Goal: Find contact information: Find contact information

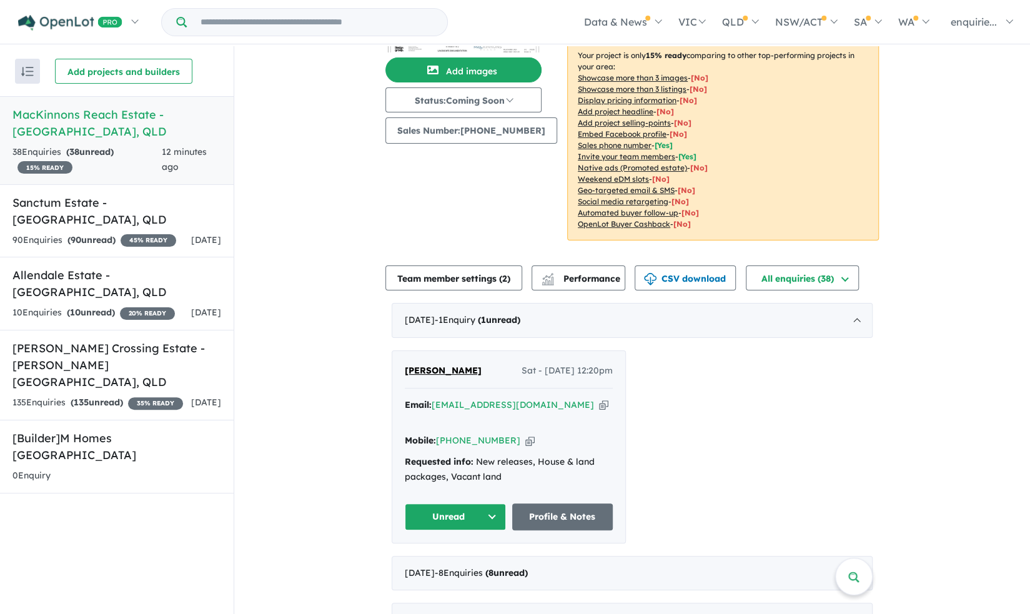
scroll to position [170, 0]
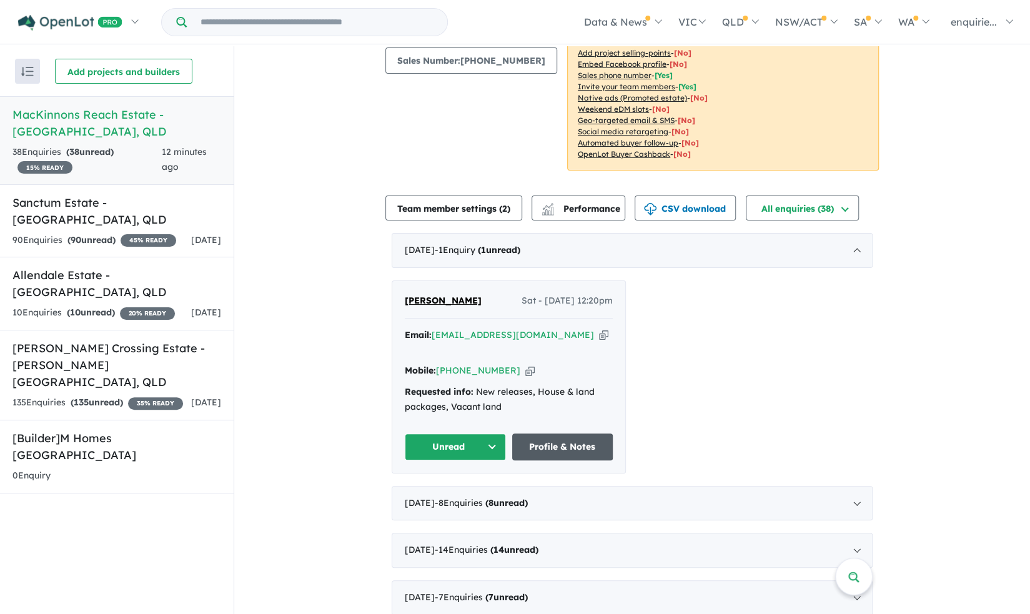
click at [546, 433] on link "Profile & Notes" at bounding box center [562, 446] width 101 height 27
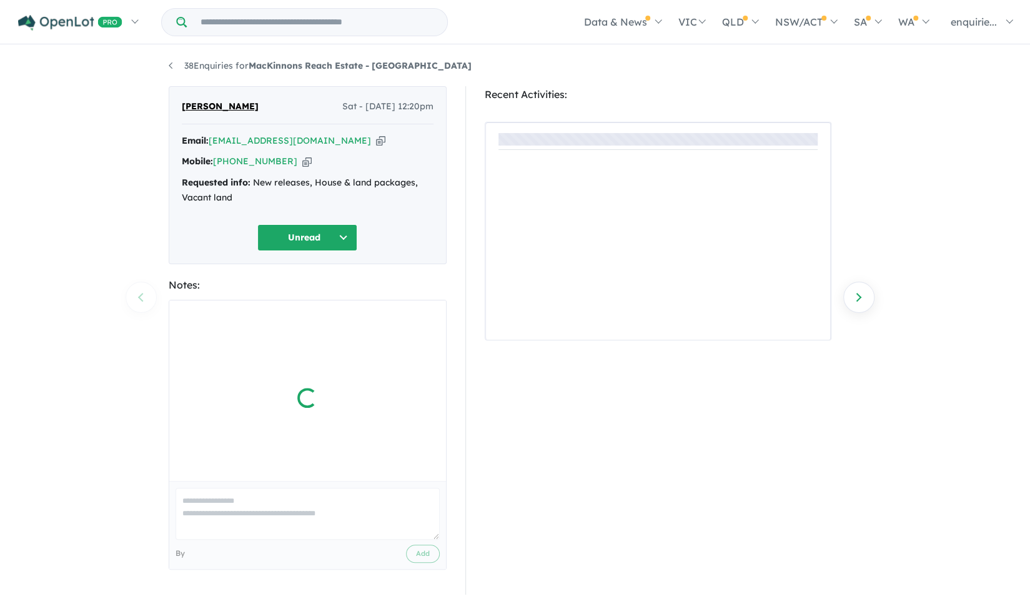
scroll to position [1, 0]
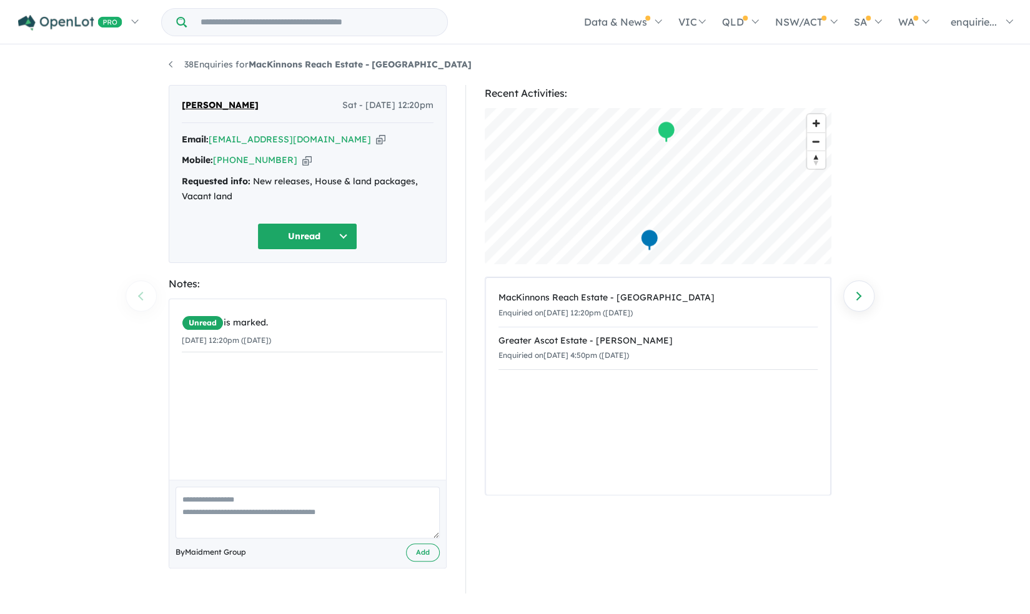
click at [302, 157] on icon "button" at bounding box center [306, 160] width 9 height 13
click at [332, 137] on div "Email: [EMAIL_ADDRESS][DOMAIN_NAME] Copied!" at bounding box center [308, 139] width 252 height 15
click at [318, 134] on div "Email: [EMAIL_ADDRESS][DOMAIN_NAME] Copied!" at bounding box center [308, 139] width 252 height 15
click at [376, 138] on icon "button" at bounding box center [380, 139] width 9 height 13
drag, startPoint x: 257, startPoint y: 111, endPoint x: 181, endPoint y: 112, distance: 76.2
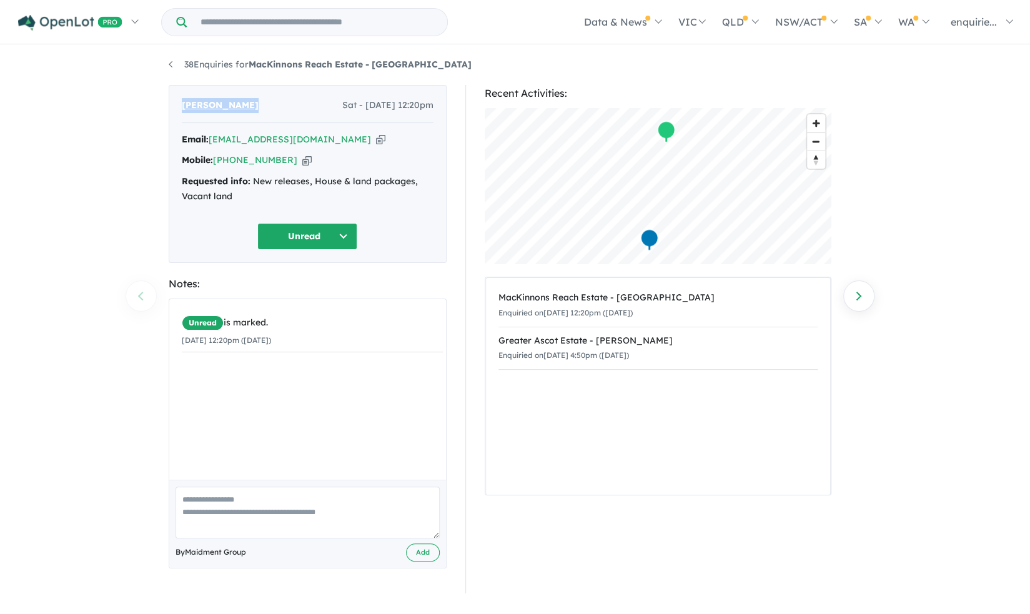
click at [182, 112] on div "[PERSON_NAME] Sat - [DATE] 12:20pm" at bounding box center [308, 110] width 252 height 25
copy span "[PERSON_NAME]"
click at [49, 320] on div "38 Enquiries for [PERSON_NAME] Reach Estate - Gumlow Previous enquiry Next enqu…" at bounding box center [515, 330] width 1030 height 570
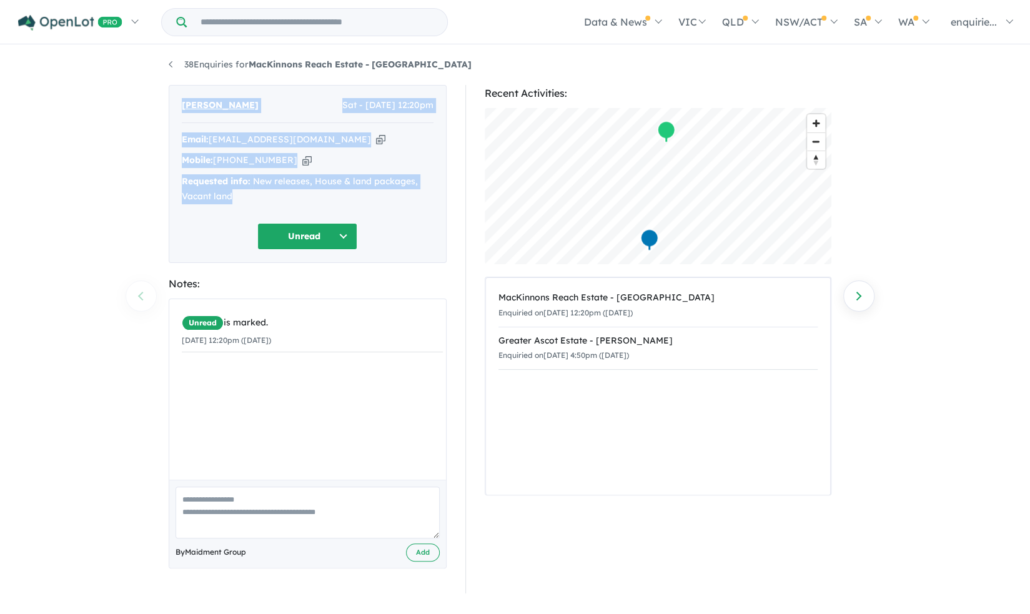
drag, startPoint x: 290, startPoint y: 200, endPoint x: 138, endPoint y: 91, distance: 187.5
click at [138, 91] on div "38 Enquiries for [PERSON_NAME] Reach Estate - Gumlow Previous enquiry Next enqu…" at bounding box center [515, 330] width 1030 height 570
copy div "[PERSON_NAME] Sat - [DATE] 12:20pm Email: [EMAIL_ADDRESS][DOMAIN_NAME] Copied! …"
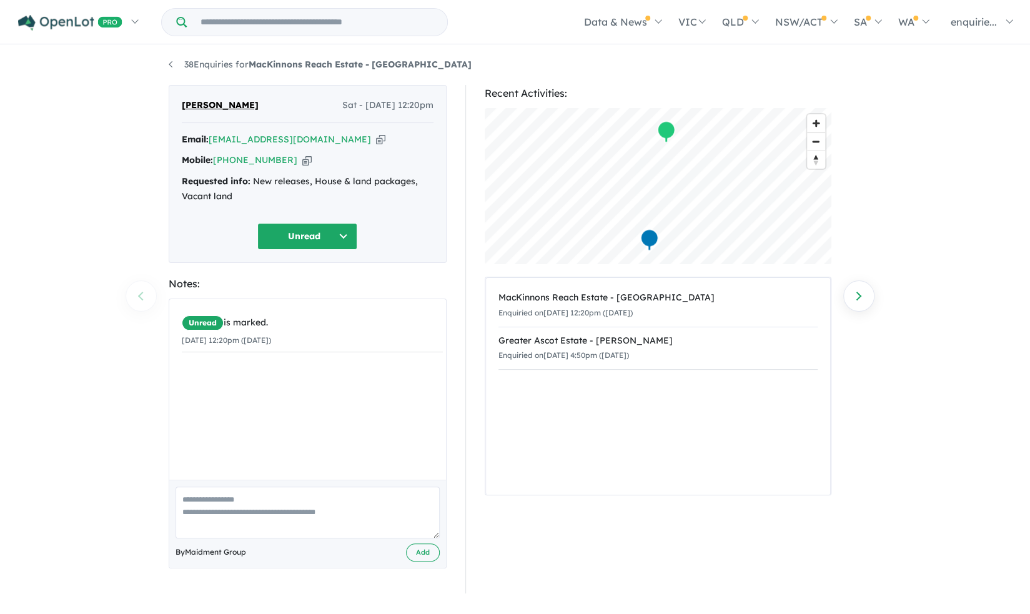
click at [120, 242] on div "38 Enquiries for [PERSON_NAME] Reach Estate - Gumlow Previous enquiry Next enqu…" at bounding box center [515, 330] width 1030 height 570
